Goal: Task Accomplishment & Management: Manage account settings

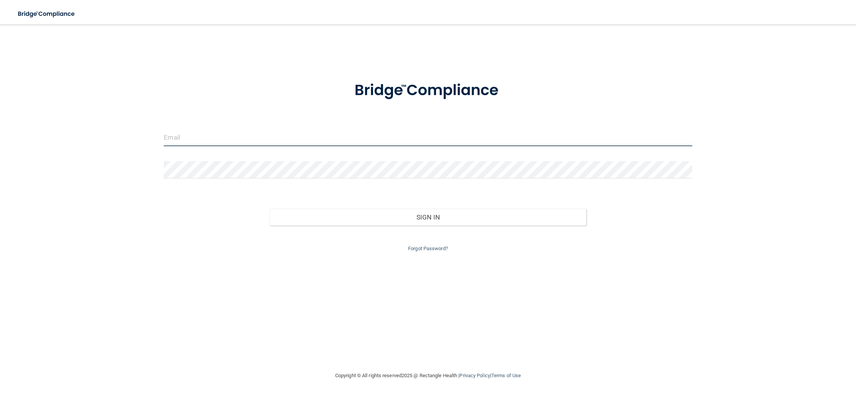
type input "[EMAIL_ADDRESS][DOMAIN_NAME]"
drag, startPoint x: 260, startPoint y: 141, endPoint x: 55, endPoint y: 126, distance: 205.0
click at [55, 126] on div "[EMAIL_ADDRESS][DOMAIN_NAME] Invalid email/password. You don't have permission …" at bounding box center [427, 197] width 825 height 331
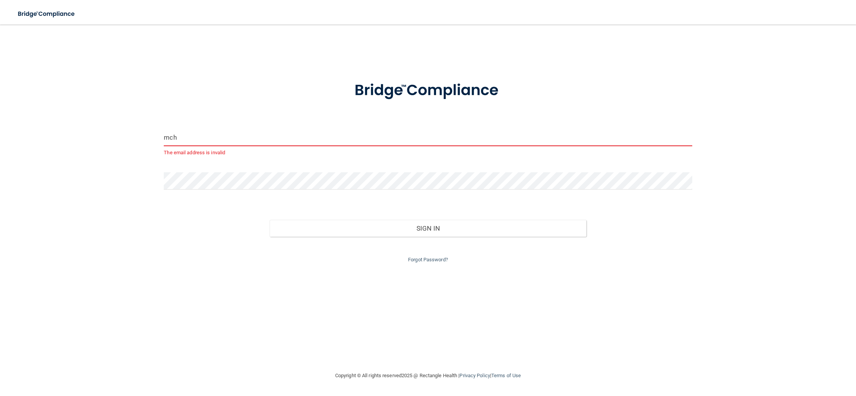
type input "[EMAIL_ADDRESS][DOMAIN_NAME]"
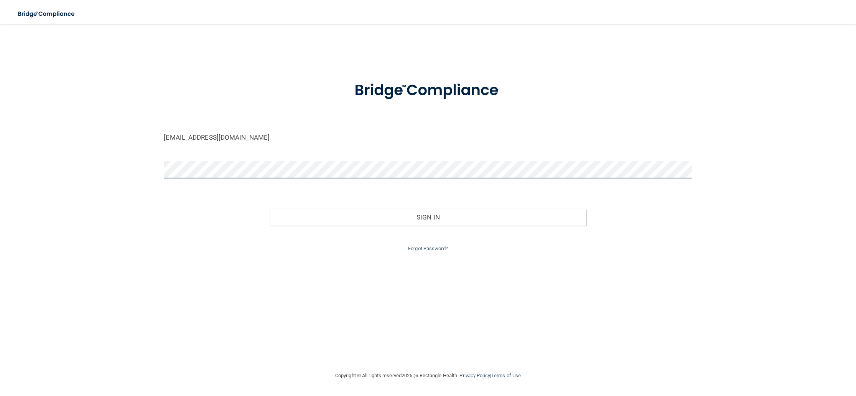
click at [135, 164] on div "[EMAIL_ADDRESS][DOMAIN_NAME] Invalid email/password. You don't have permission …" at bounding box center [427, 197] width 825 height 331
click at [270, 209] on button "Sign In" at bounding box center [428, 217] width 317 height 17
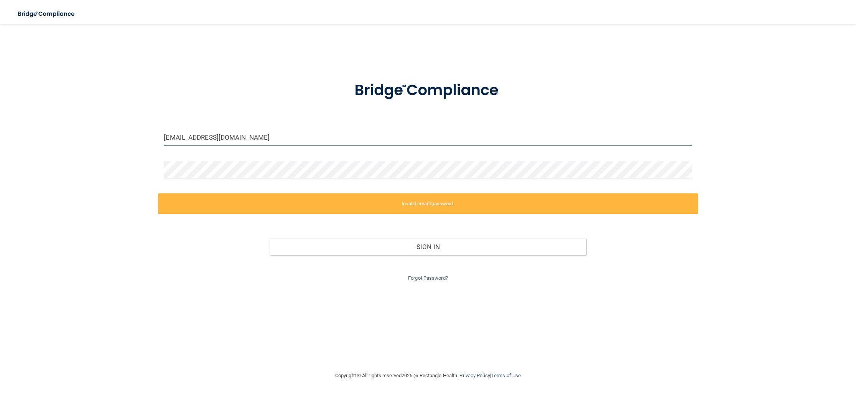
drag, startPoint x: 255, startPoint y: 137, endPoint x: 127, endPoint y: 128, distance: 129.2
click at [127, 128] on div "[EMAIL_ADDRESS][DOMAIN_NAME] Invalid email/password. You don't have permission …" at bounding box center [427, 197] width 825 height 331
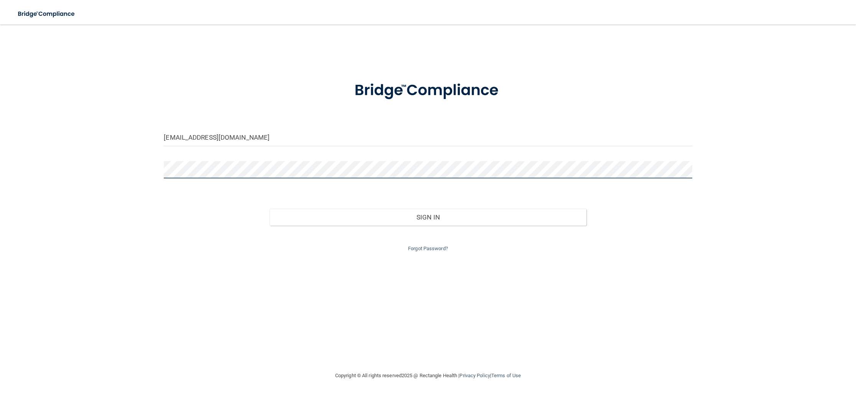
click at [118, 166] on div "[EMAIL_ADDRESS][DOMAIN_NAME] Invalid email/password. You don't have permission …" at bounding box center [427, 197] width 825 height 331
click at [270, 209] on button "Sign In" at bounding box center [428, 217] width 317 height 17
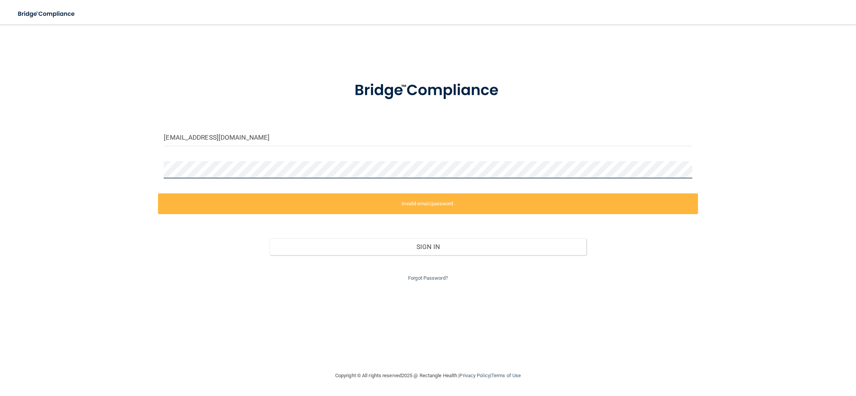
click at [143, 167] on div "[EMAIL_ADDRESS][DOMAIN_NAME] Invalid email/password. You don't have permission …" at bounding box center [427, 197] width 825 height 331
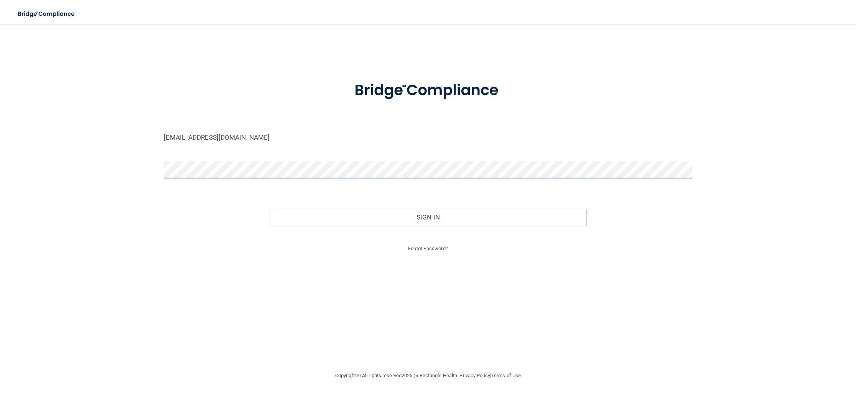
click at [270, 209] on button "Sign In" at bounding box center [428, 217] width 317 height 17
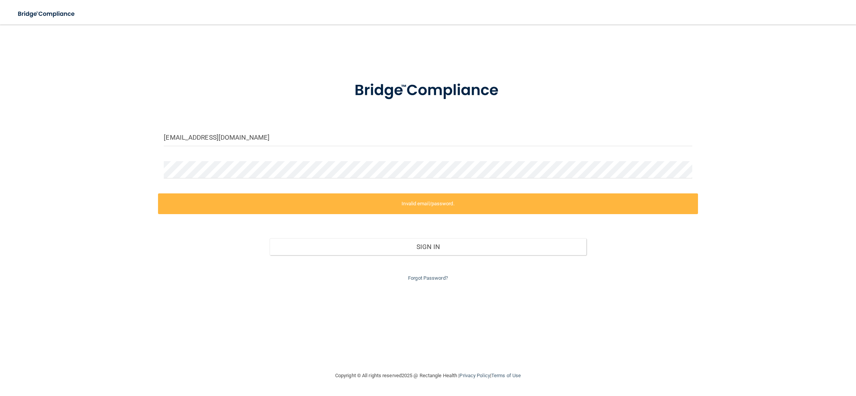
click at [280, 124] on form "[EMAIL_ADDRESS][DOMAIN_NAME] Invalid email/password. You don't have permission …" at bounding box center [428, 177] width 528 height 212
click at [104, 167] on div "[EMAIL_ADDRESS][DOMAIN_NAME] Invalid email/password. You don't have permission …" at bounding box center [427, 197] width 825 height 331
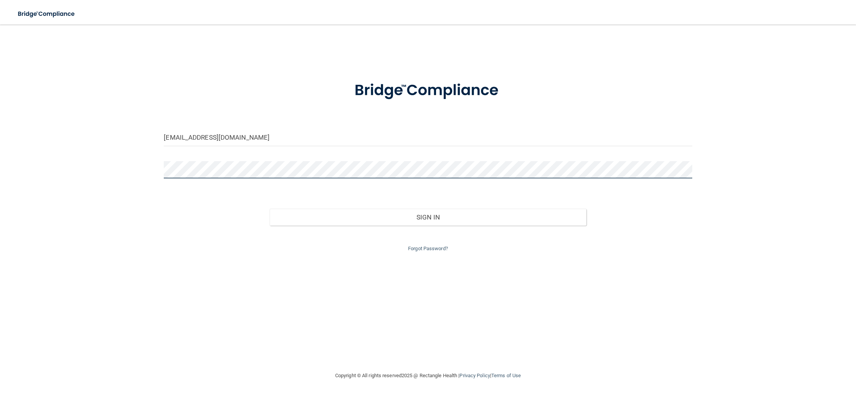
click at [270, 209] on button "Sign In" at bounding box center [428, 217] width 317 height 17
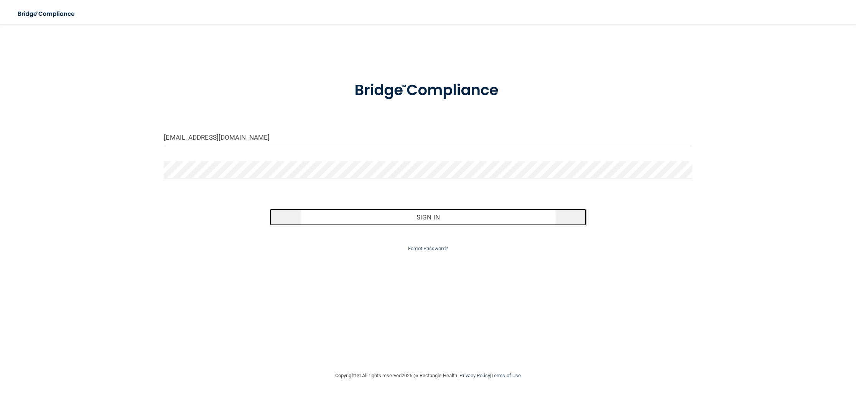
click at [351, 212] on button "Sign In" at bounding box center [428, 217] width 317 height 17
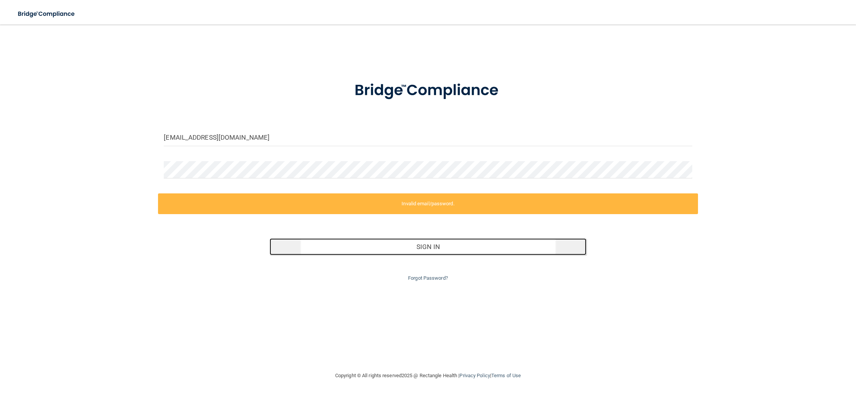
click at [393, 243] on button "Sign In" at bounding box center [428, 246] width 317 height 17
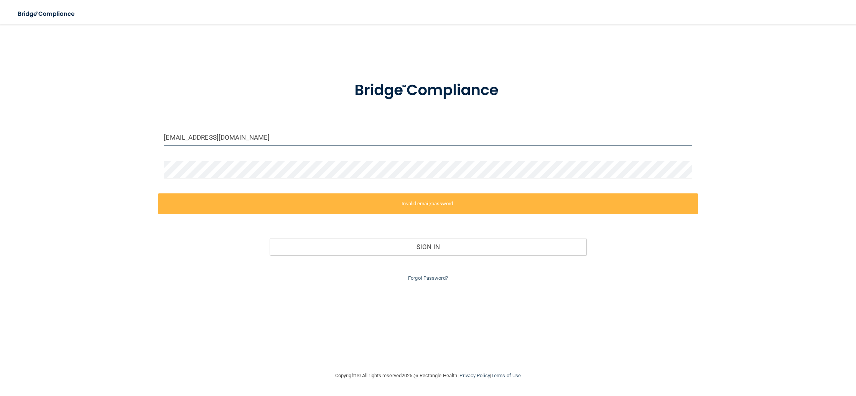
click at [267, 143] on input "[EMAIL_ADDRESS][DOMAIN_NAME]" at bounding box center [428, 137] width 528 height 17
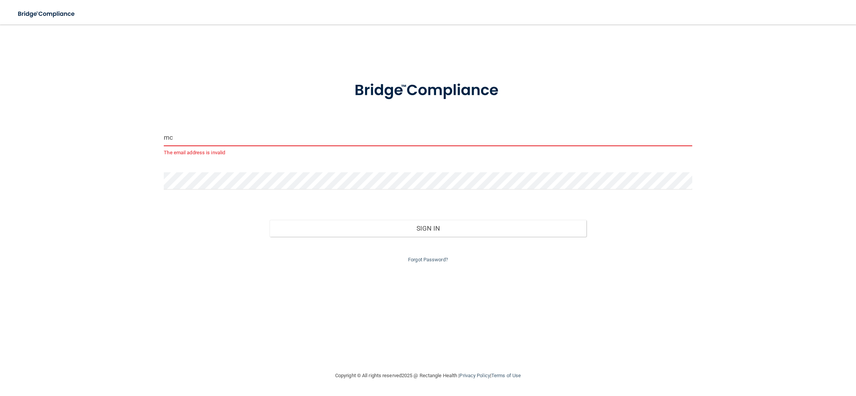
type input "m"
type input "[EMAIL_ADDRESS][DOMAIN_NAME]"
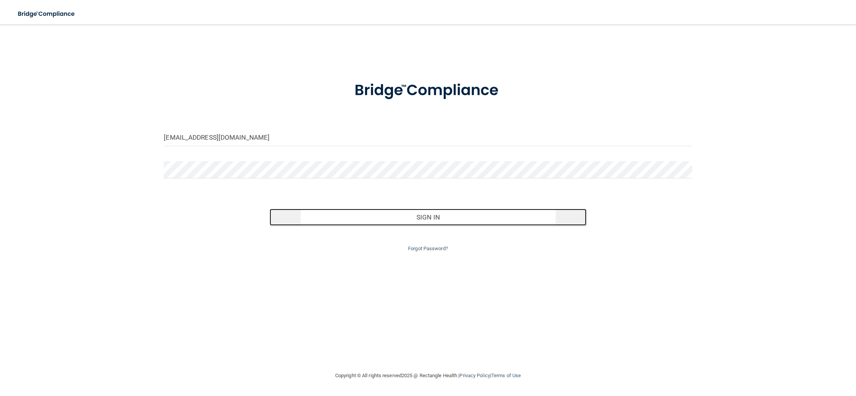
click at [384, 221] on button "Sign In" at bounding box center [428, 217] width 317 height 17
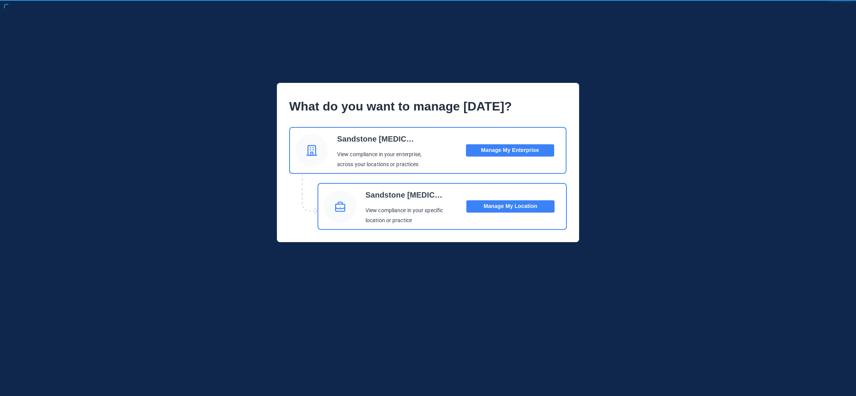
click at [499, 208] on button "Manage My Location" at bounding box center [510, 206] width 88 height 12
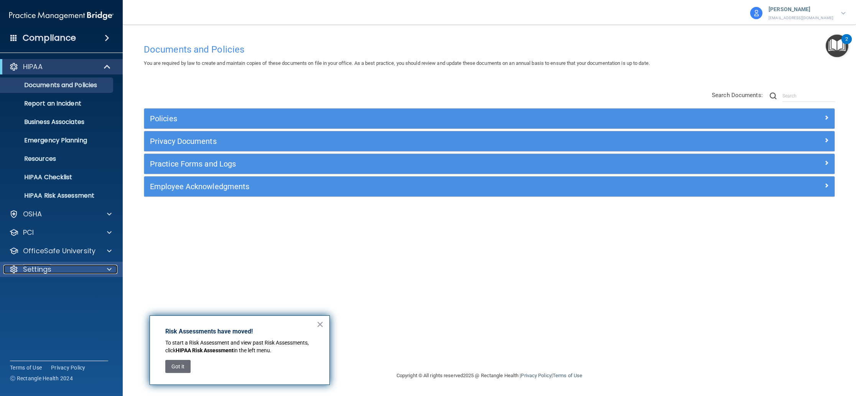
click at [70, 268] on div "Settings" at bounding box center [50, 269] width 95 height 9
click at [48, 304] on p "My Users" at bounding box center [57, 306] width 105 height 8
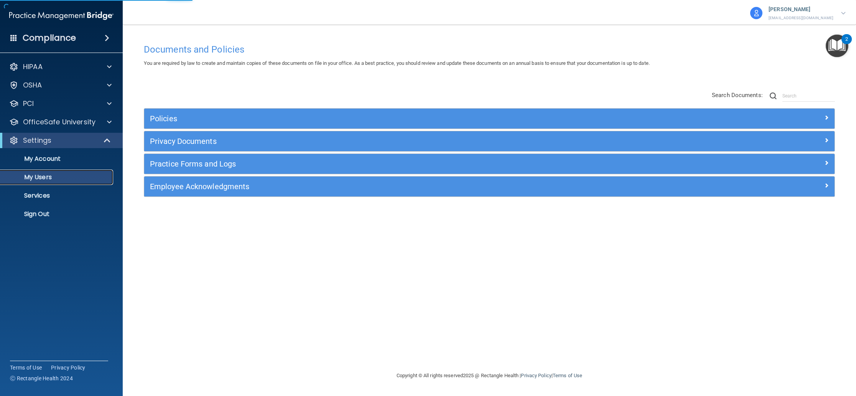
select select "20"
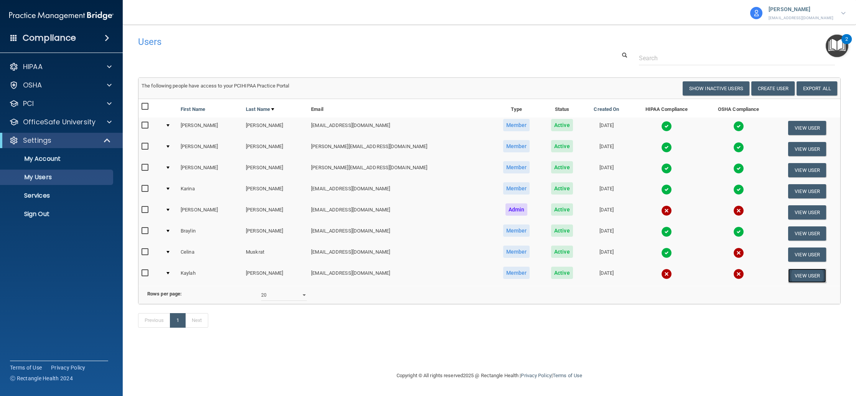
click at [812, 277] on button "View User" at bounding box center [807, 275] width 38 height 14
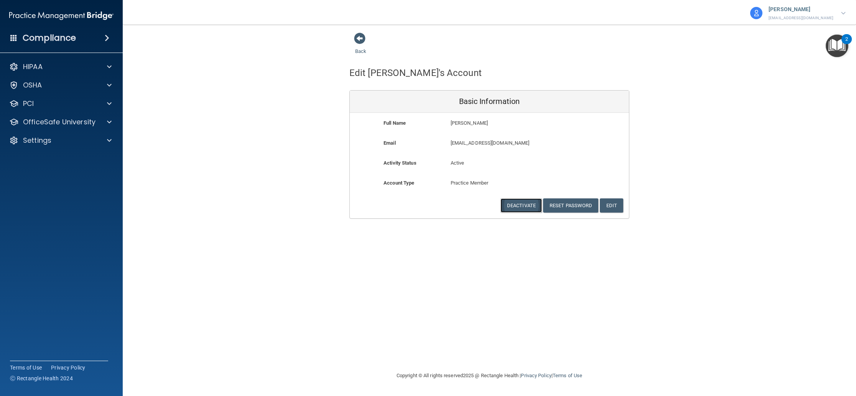
click at [520, 205] on button "Deactivate" at bounding box center [520, 205] width 41 height 14
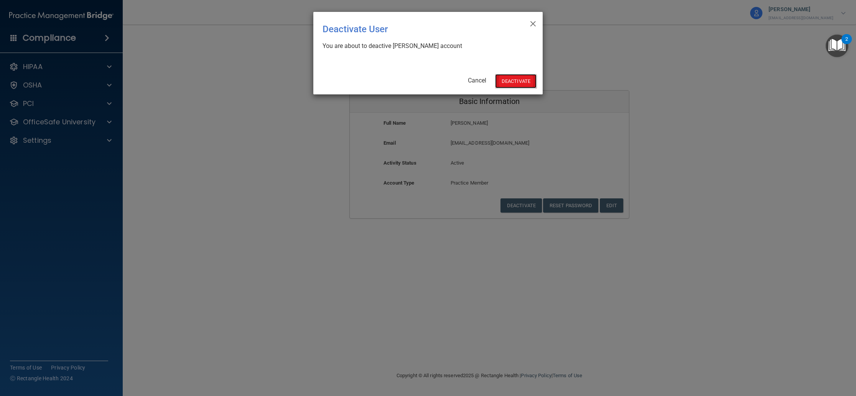
click at [520, 78] on button "Deactivate" at bounding box center [515, 81] width 41 height 14
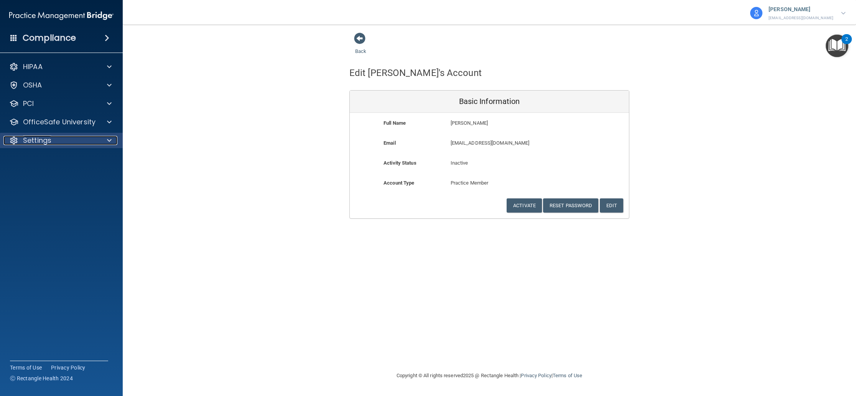
click at [50, 138] on p "Settings" at bounding box center [37, 140] width 28 height 9
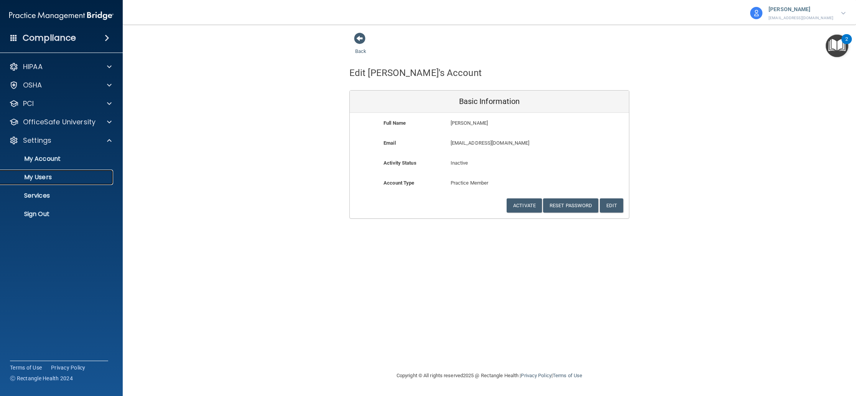
click at [43, 178] on p "My Users" at bounding box center [57, 177] width 105 height 8
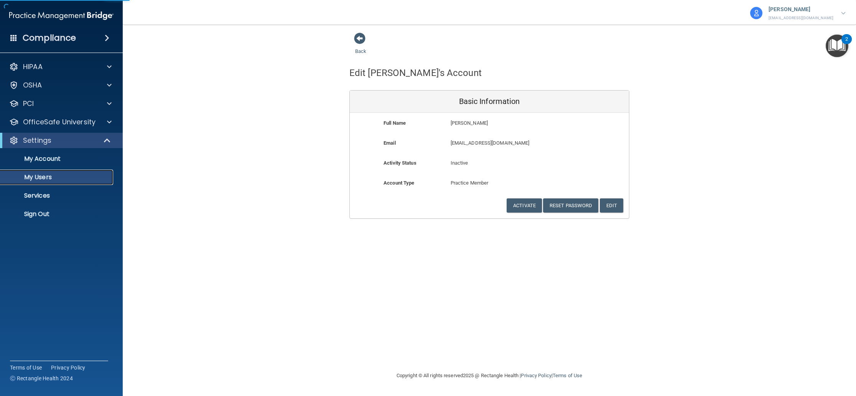
select select "20"
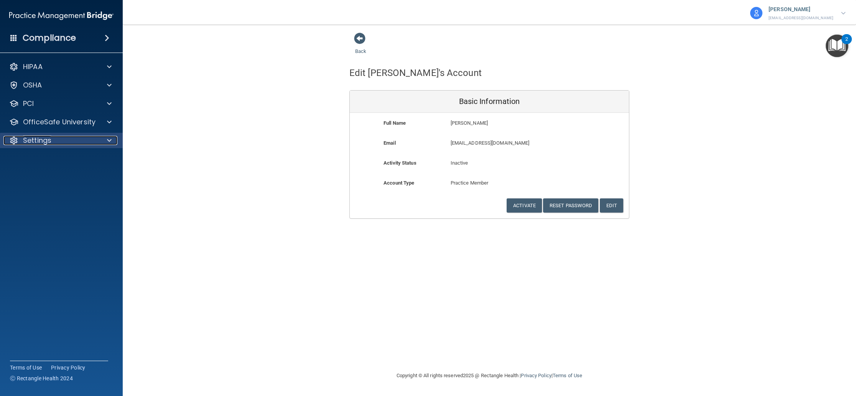
click at [50, 141] on p "Settings" at bounding box center [37, 140] width 28 height 9
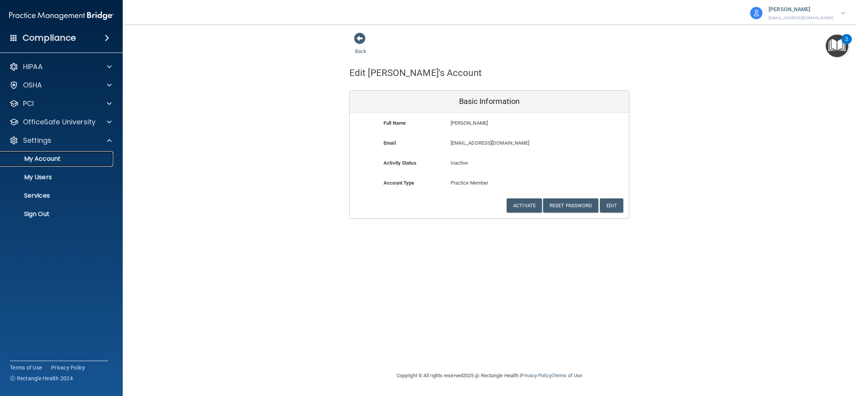
click at [55, 161] on p "My Account" at bounding box center [57, 159] width 105 height 8
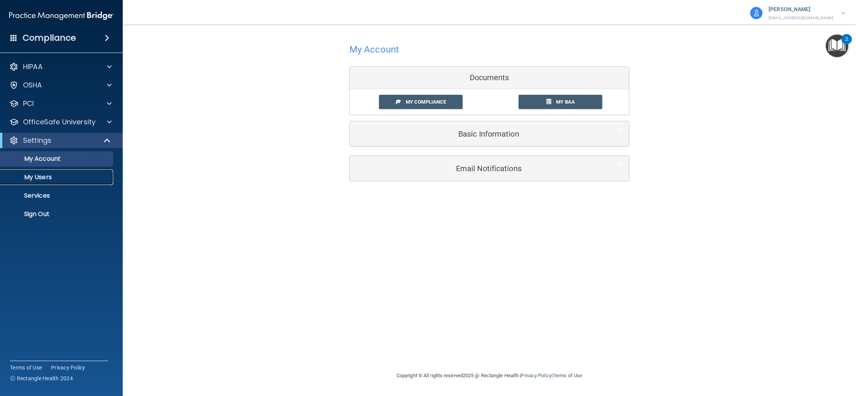
click at [46, 174] on p "My Users" at bounding box center [57, 177] width 105 height 8
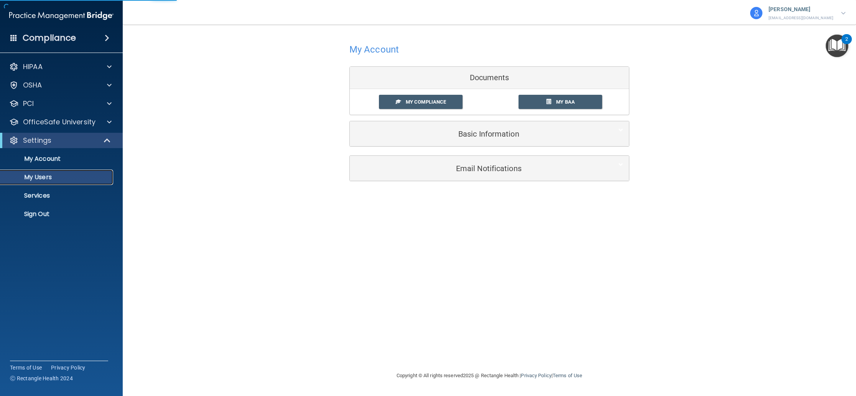
click at [45, 177] on p "My Users" at bounding box center [57, 177] width 105 height 8
select select "20"
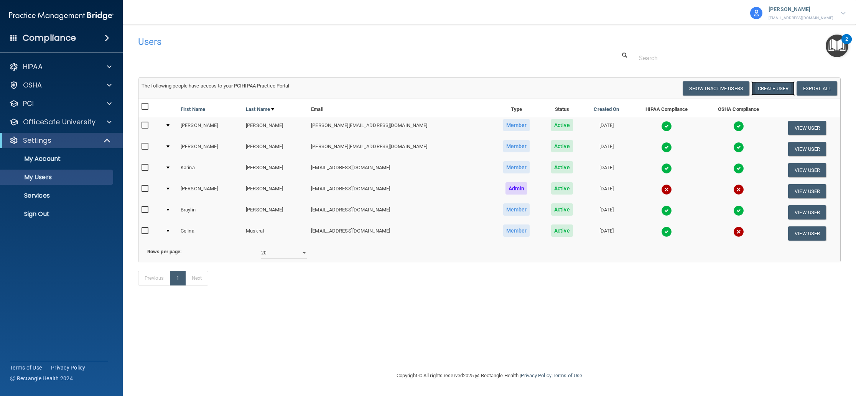
click at [780, 91] on button "Create User" at bounding box center [772, 88] width 43 height 14
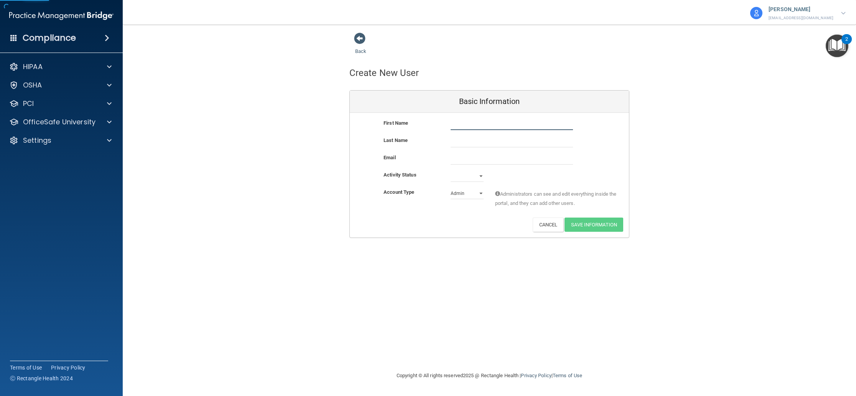
click at [457, 125] on input "text" at bounding box center [512, 124] width 122 height 12
type input "Michele"
type input "Chavez"
drag, startPoint x: 515, startPoint y: 159, endPoint x: 430, endPoint y: 156, distance: 84.8
click at [430, 156] on div "Email mchavez2277@gmail.com mchavez2277@gmail.com" at bounding box center [489, 159] width 279 height 12
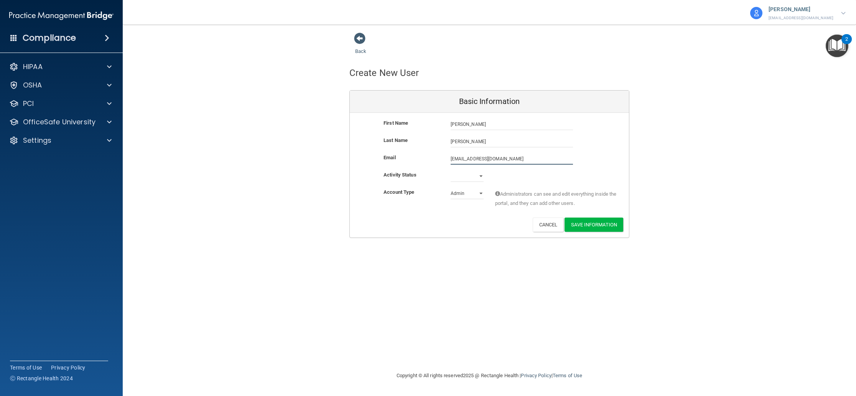
type input "[EMAIL_ADDRESS][DOMAIN_NAME]"
click at [464, 178] on select "Active Inactive" at bounding box center [467, 176] width 33 height 12
select select "active"
click at [451, 170] on select "Active Inactive" at bounding box center [467, 176] width 33 height 12
click at [467, 196] on select "Admin Member" at bounding box center [467, 194] width 33 height 12
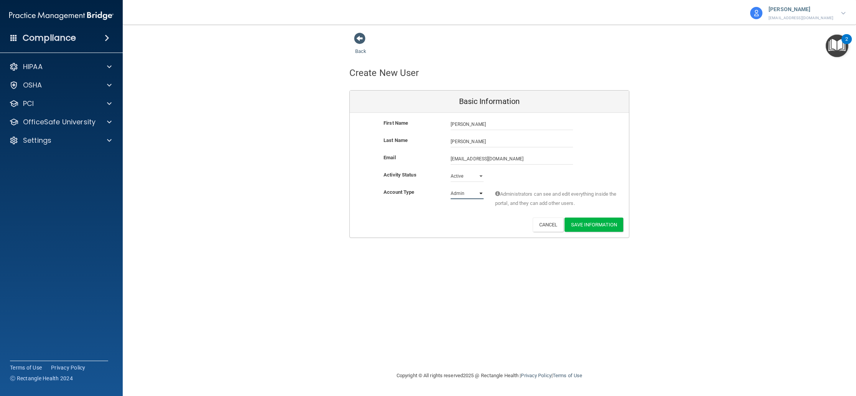
select select "practice_member"
click at [451, 188] on select "Admin Member" at bounding box center [467, 194] width 33 height 12
click at [615, 224] on button "Save Information" at bounding box center [593, 224] width 59 height 14
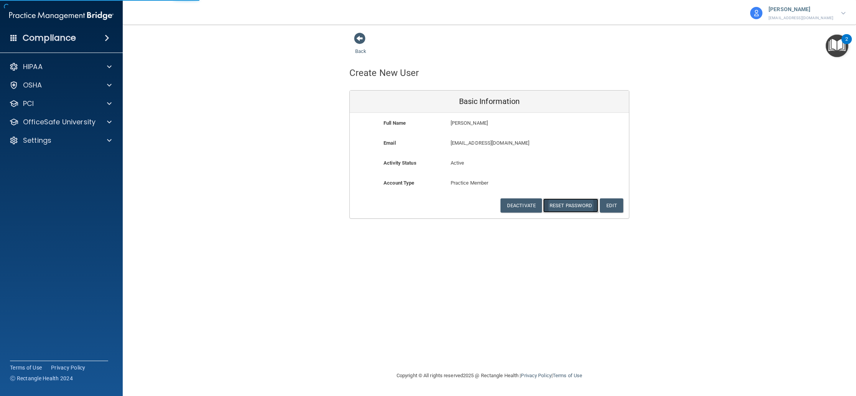
click at [574, 207] on button "Reset Password" at bounding box center [570, 205] width 55 height 14
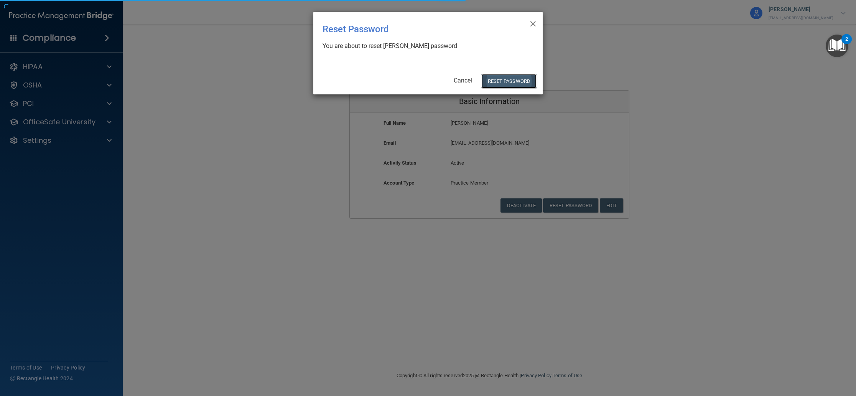
click at [503, 83] on button "Reset Password" at bounding box center [508, 81] width 55 height 14
select select "20"
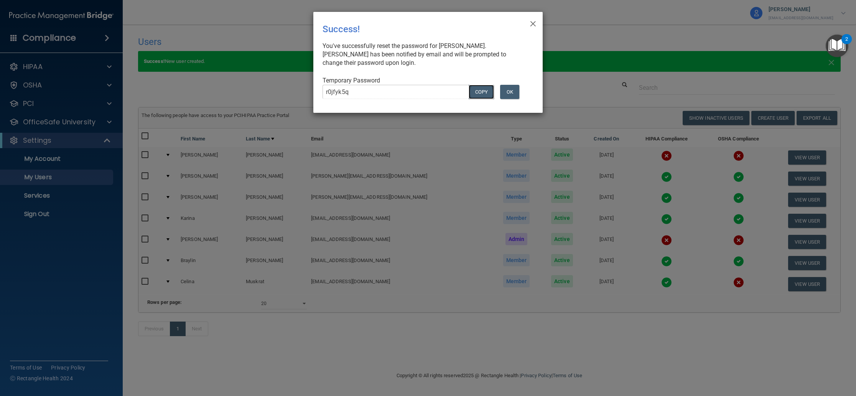
click at [482, 91] on button "COPY" at bounding box center [481, 92] width 25 height 14
click at [514, 92] on button "OK" at bounding box center [509, 92] width 19 height 14
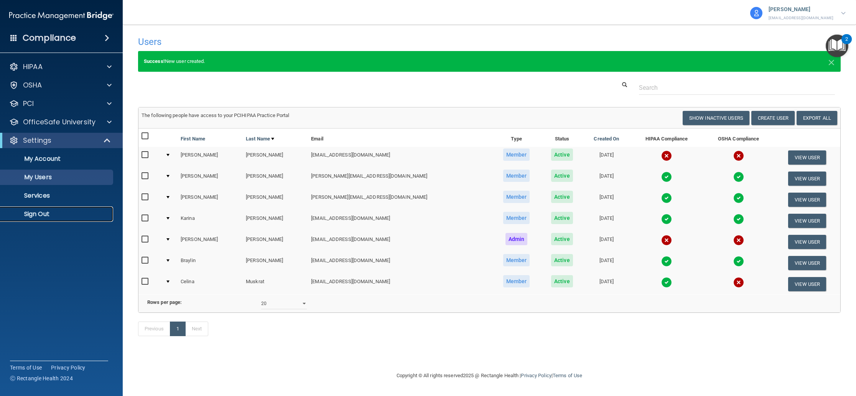
click at [40, 214] on p "Sign Out" at bounding box center [57, 214] width 105 height 8
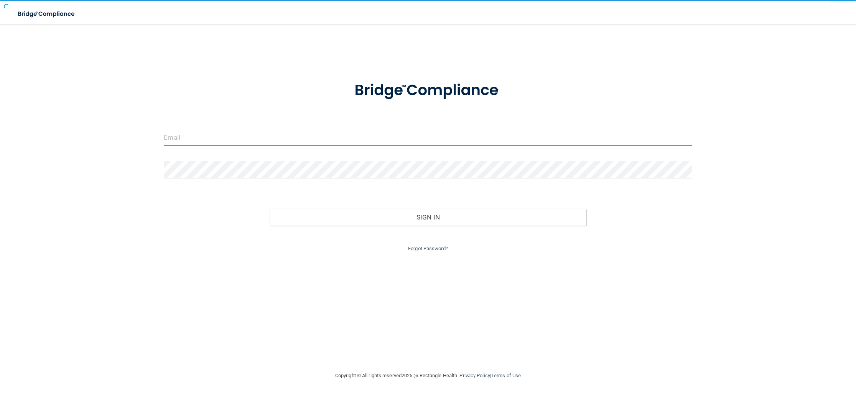
type input "[EMAIL_ADDRESS][DOMAIN_NAME]"
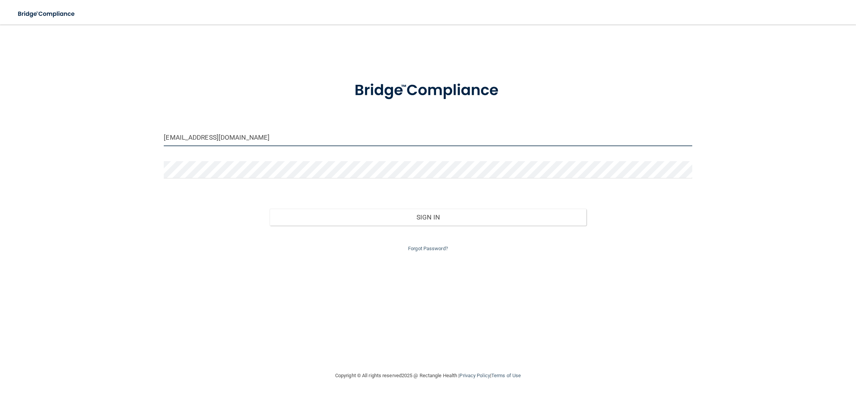
drag, startPoint x: 268, startPoint y: 141, endPoint x: 70, endPoint y: 125, distance: 199.3
click at [70, 125] on div "[EMAIL_ADDRESS][DOMAIN_NAME] Invalid email/password. You don't have permission …" at bounding box center [427, 197] width 825 height 331
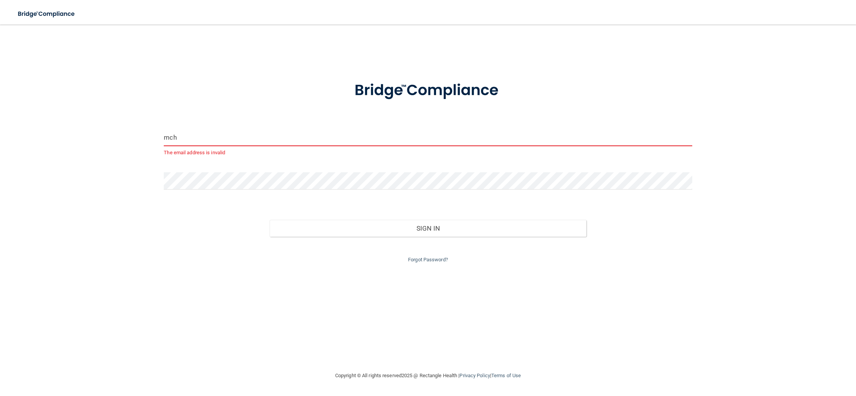
type input "[EMAIL_ADDRESS][DOMAIN_NAME]"
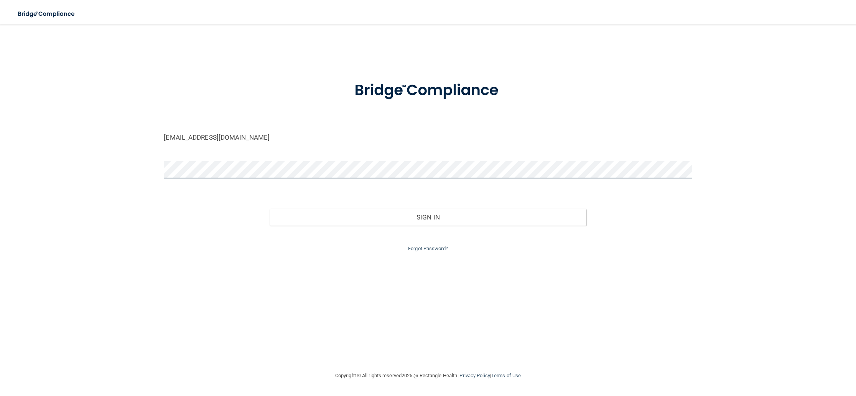
click at [139, 162] on div "[EMAIL_ADDRESS][DOMAIN_NAME] Invalid email/password. You don't have permission …" at bounding box center [427, 197] width 825 height 331
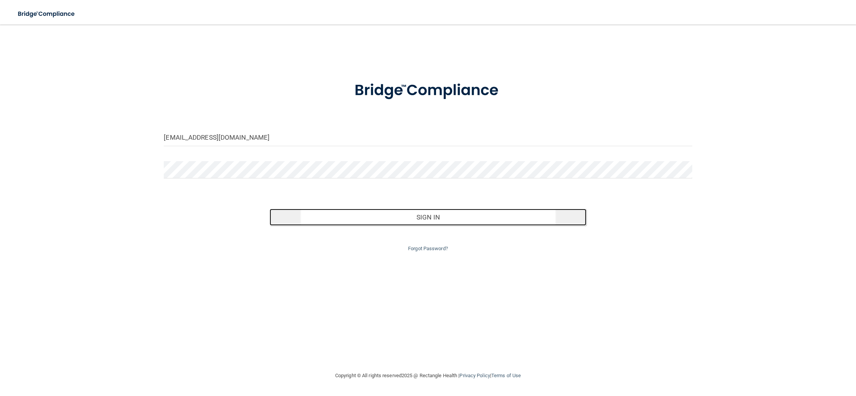
click at [383, 216] on button "Sign In" at bounding box center [428, 217] width 317 height 17
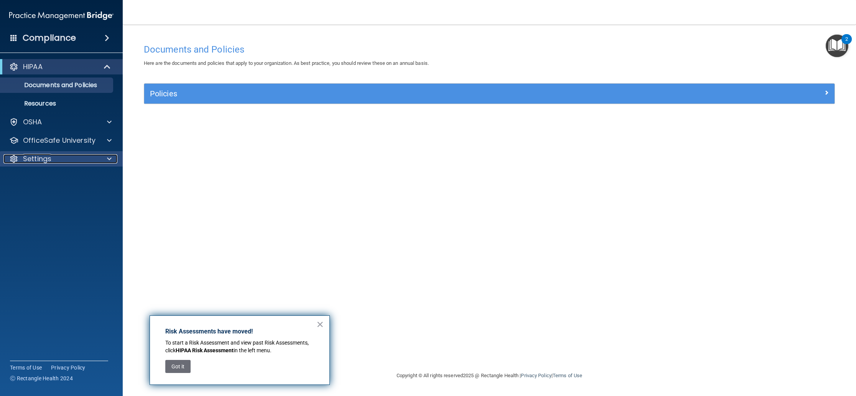
drag, startPoint x: 50, startPoint y: 161, endPoint x: 48, endPoint y: 165, distance: 5.1
click at [50, 161] on p "Settings" at bounding box center [37, 158] width 28 height 9
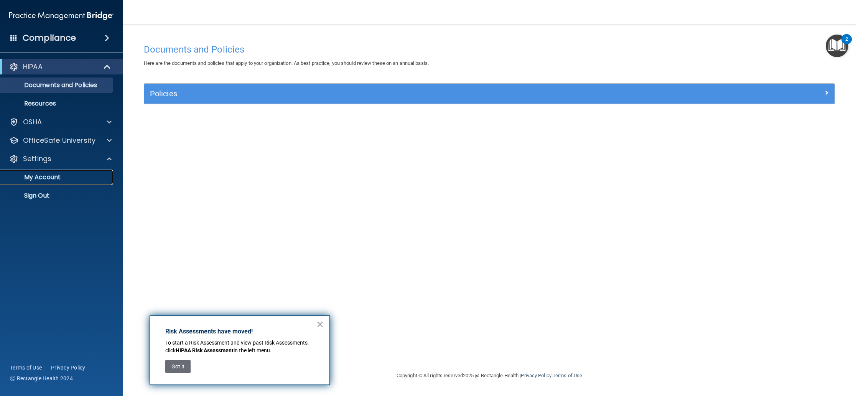
click at [53, 180] on p "My Account" at bounding box center [57, 177] width 105 height 8
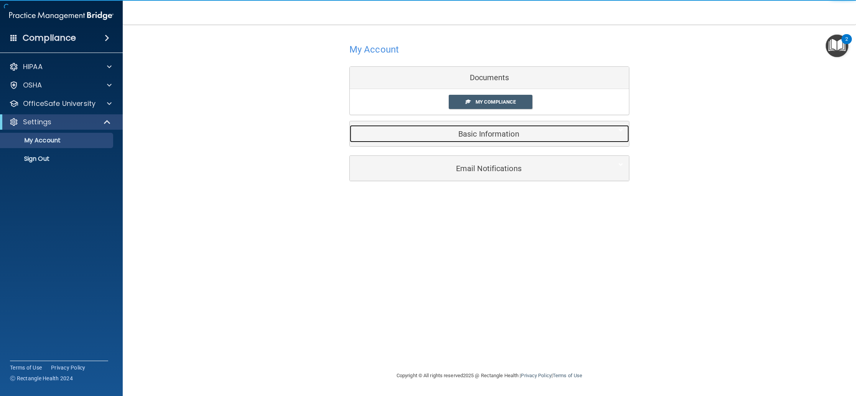
click at [568, 135] on h5 "Basic Information" at bounding box center [477, 134] width 244 height 8
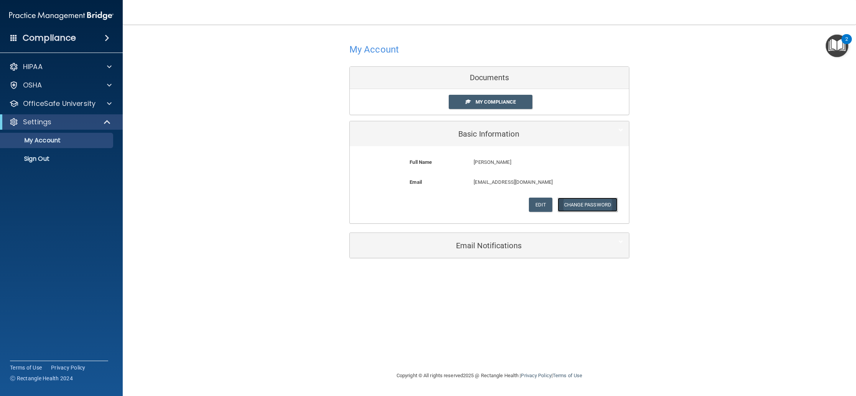
click at [581, 204] on button "Change Password" at bounding box center [588, 204] width 60 height 14
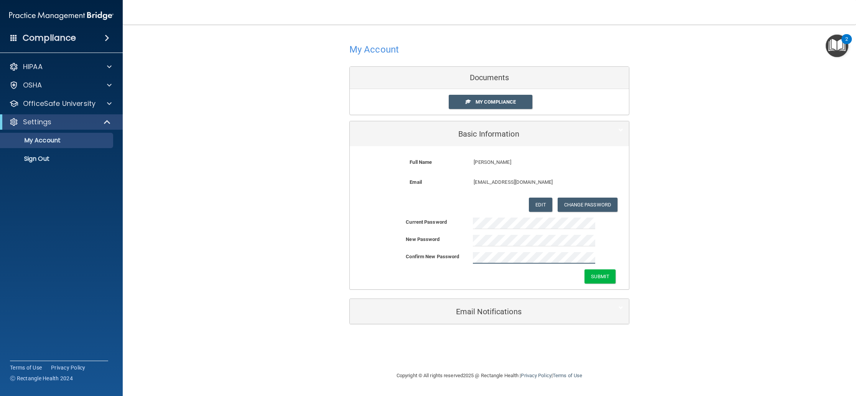
click at [584, 269] on button "Submit" at bounding box center [599, 276] width 31 height 14
